Goal: Information Seeking & Learning: Learn about a topic

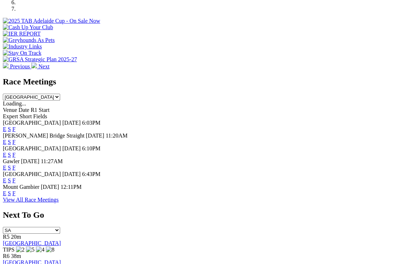
scroll to position [258, 0]
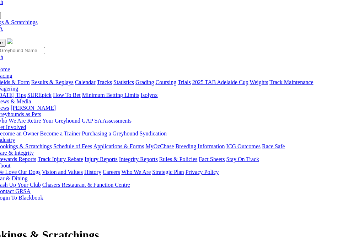
scroll to position [10, 21]
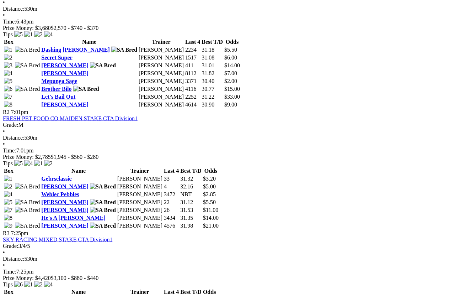
scroll to position [398, 0]
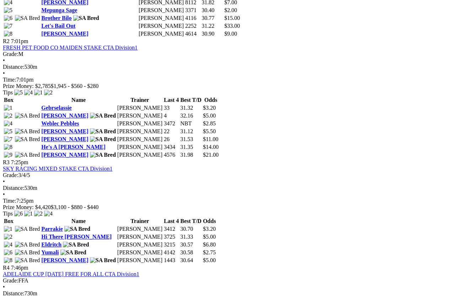
scroll to position [467, 0]
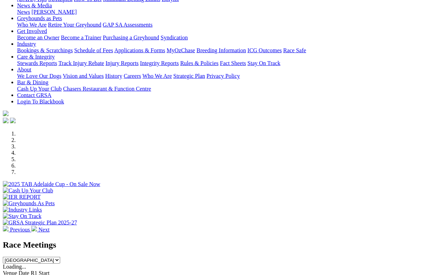
scroll to position [94, 0]
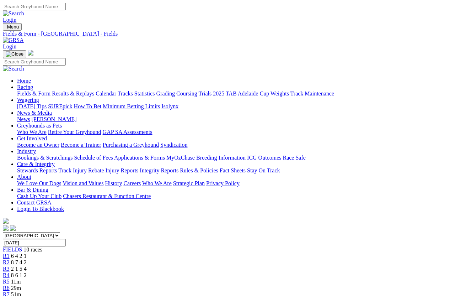
scroll to position [5, 0]
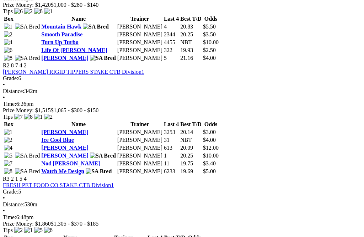
scroll to position [403, 0]
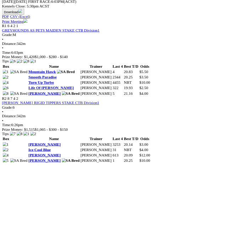
scroll to position [349, 0]
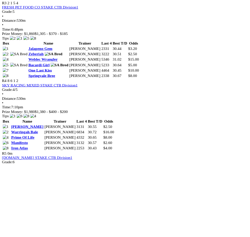
scroll to position [601, 0]
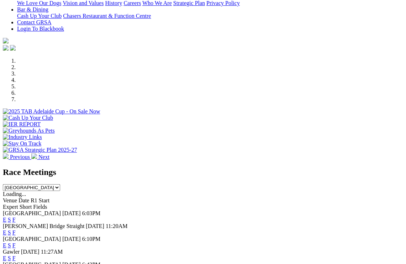
scroll to position [167, 0]
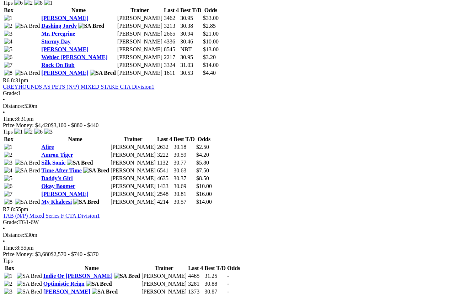
scroll to position [890, 0]
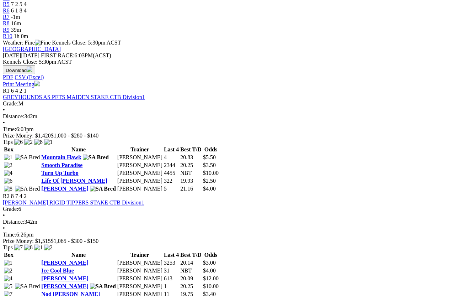
scroll to position [277, 0]
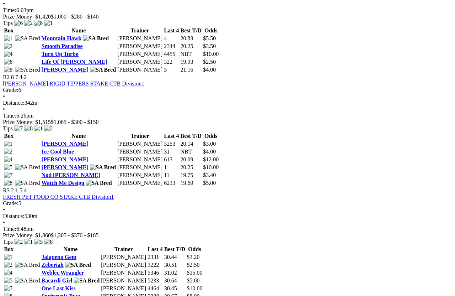
scroll to position [395, 0]
